Goal: Download file/media

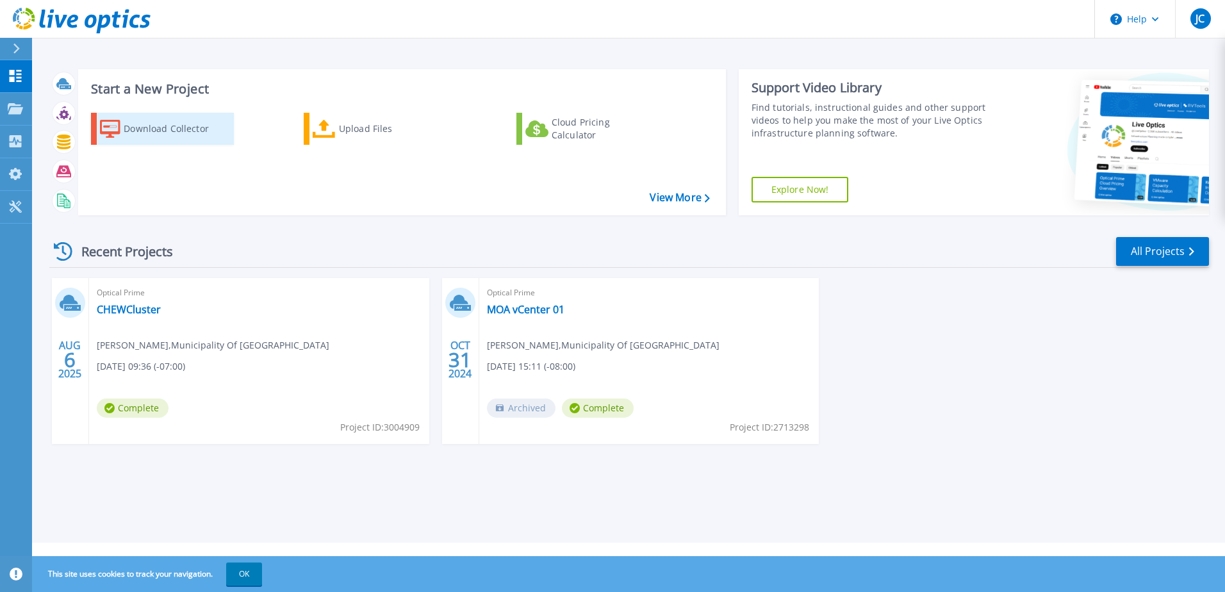
click at [168, 126] on div "Download Collector" at bounding box center [175, 129] width 103 height 26
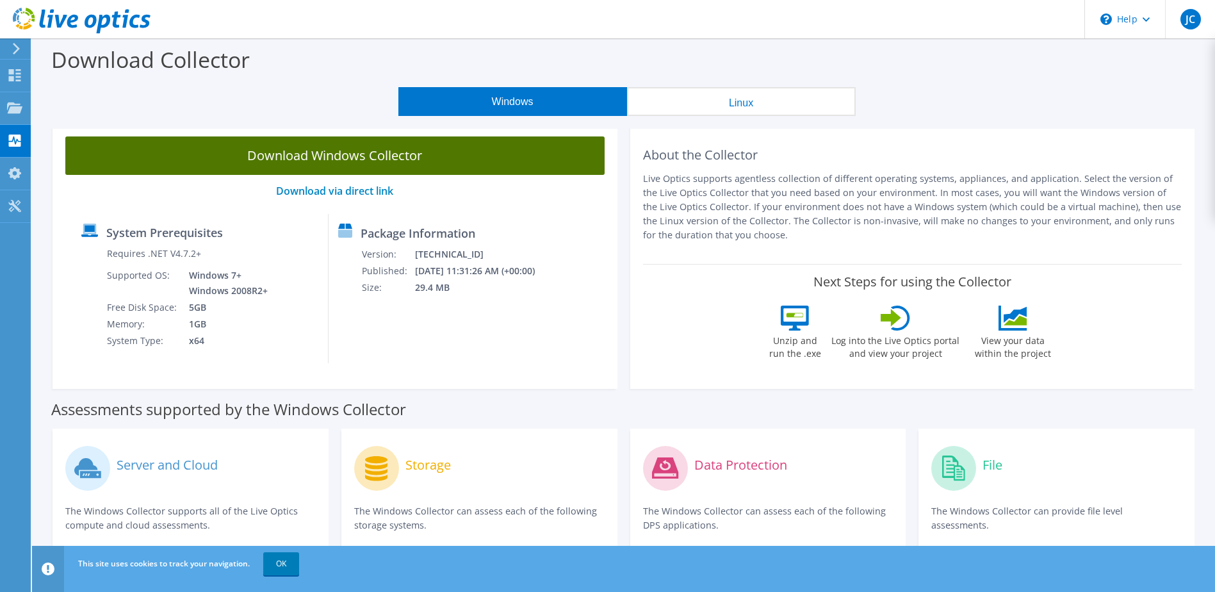
click at [422, 144] on link "Download Windows Collector" at bounding box center [334, 155] width 539 height 38
